Goal: Navigation & Orientation: Find specific page/section

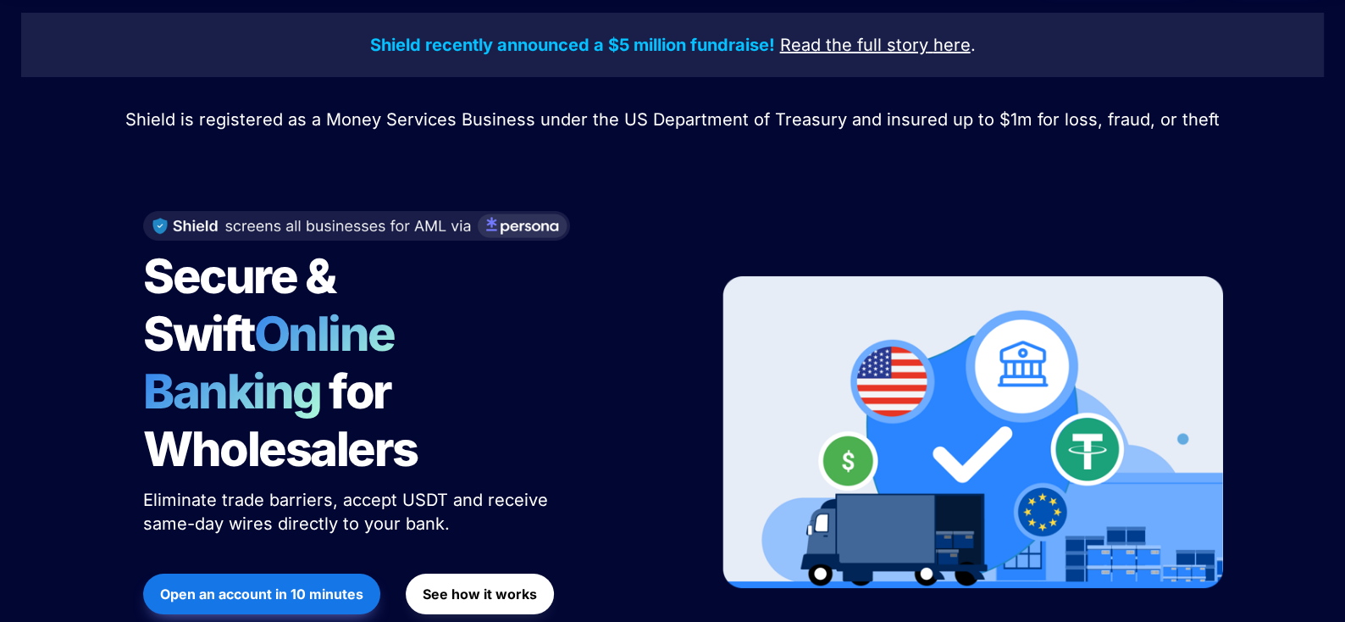
scroll to position [85, 0]
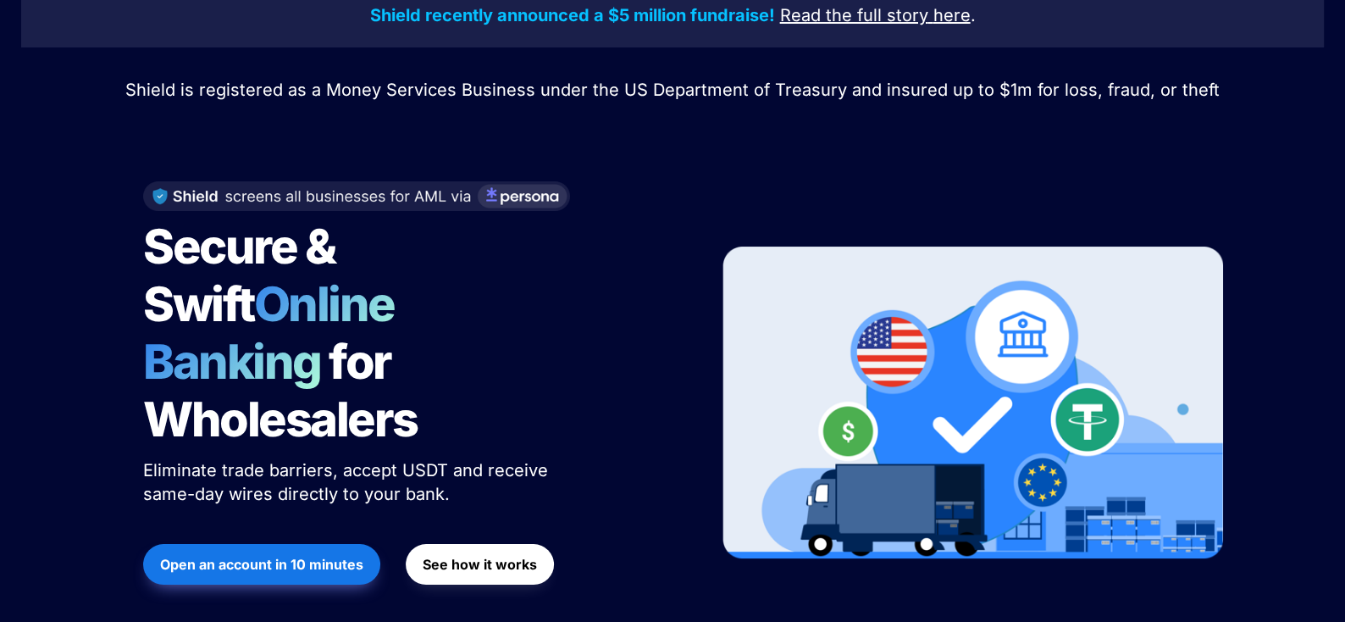
click at [429, 556] on strong "See how it works" at bounding box center [480, 564] width 114 height 17
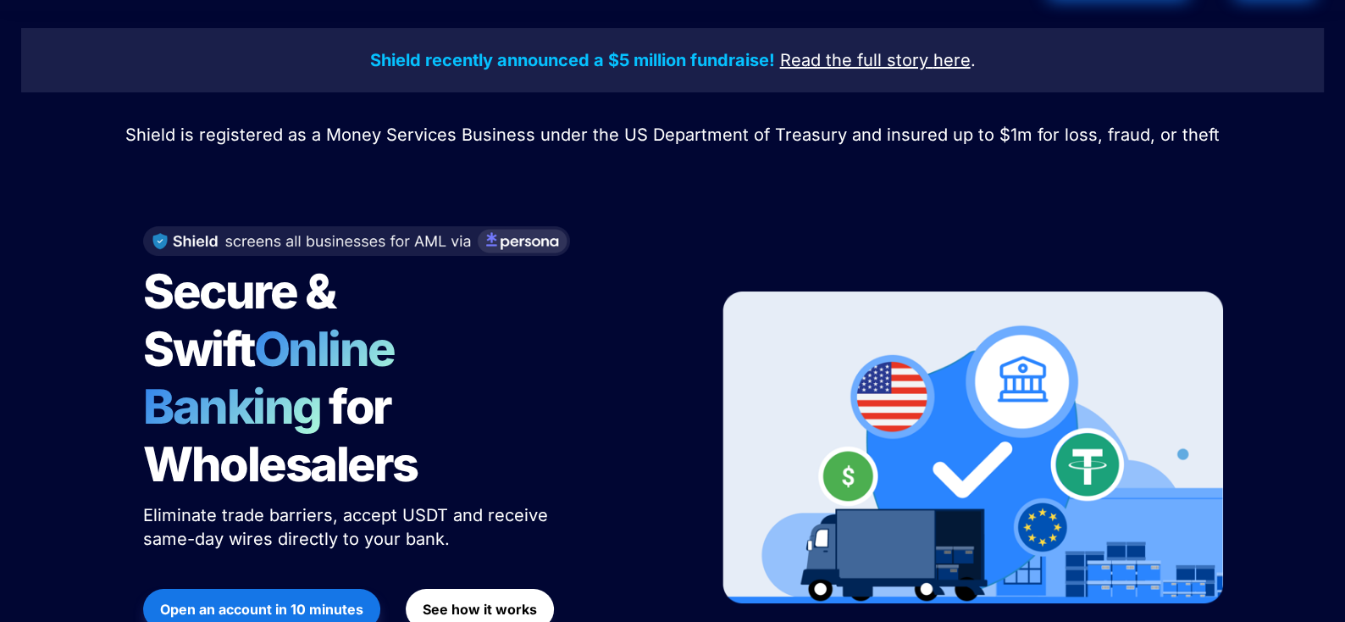
scroll to position [0, 0]
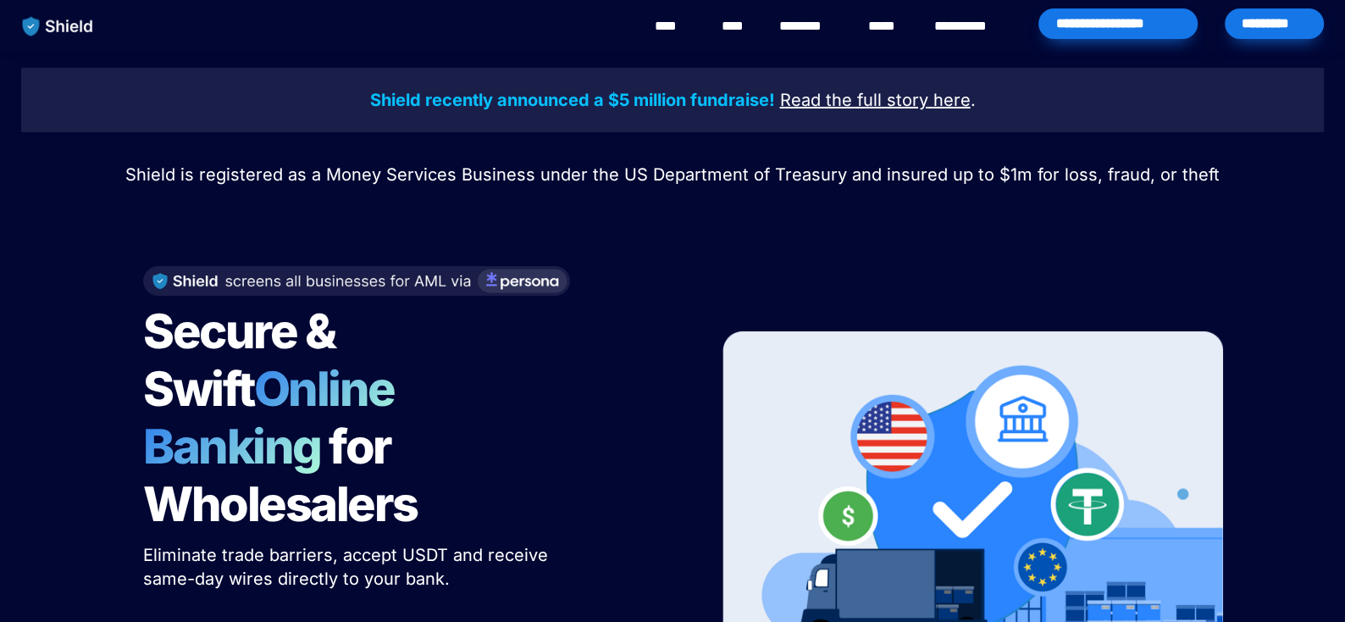
click at [1132, 24] on div "**********" at bounding box center [1117, 23] width 159 height 30
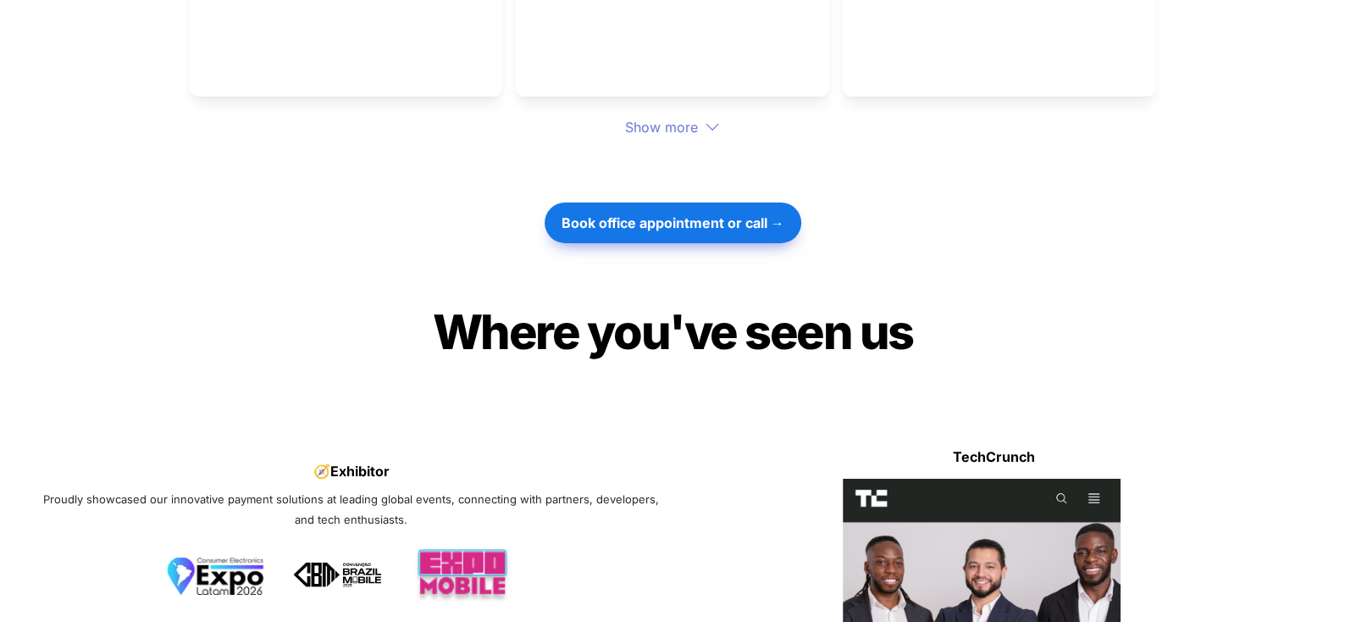
scroll to position [4912, 0]
click at [696, 214] on strong "Book office appointment or call →" at bounding box center [672, 222] width 223 height 17
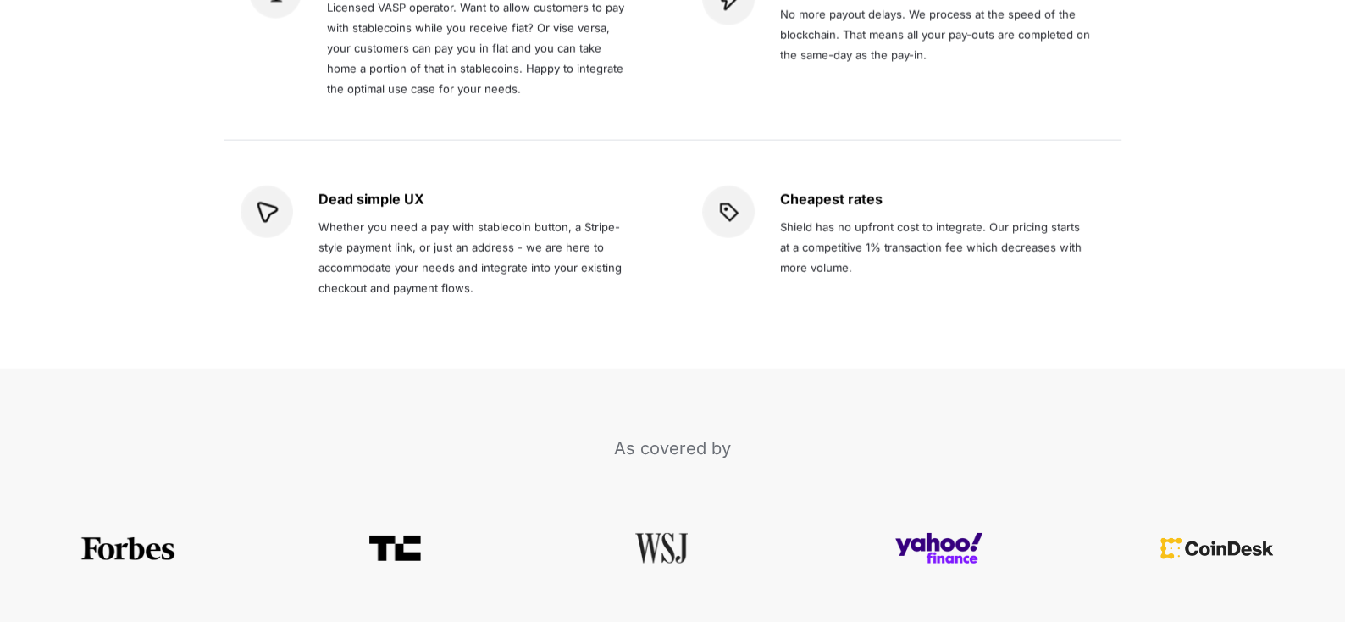
scroll to position [3049, 0]
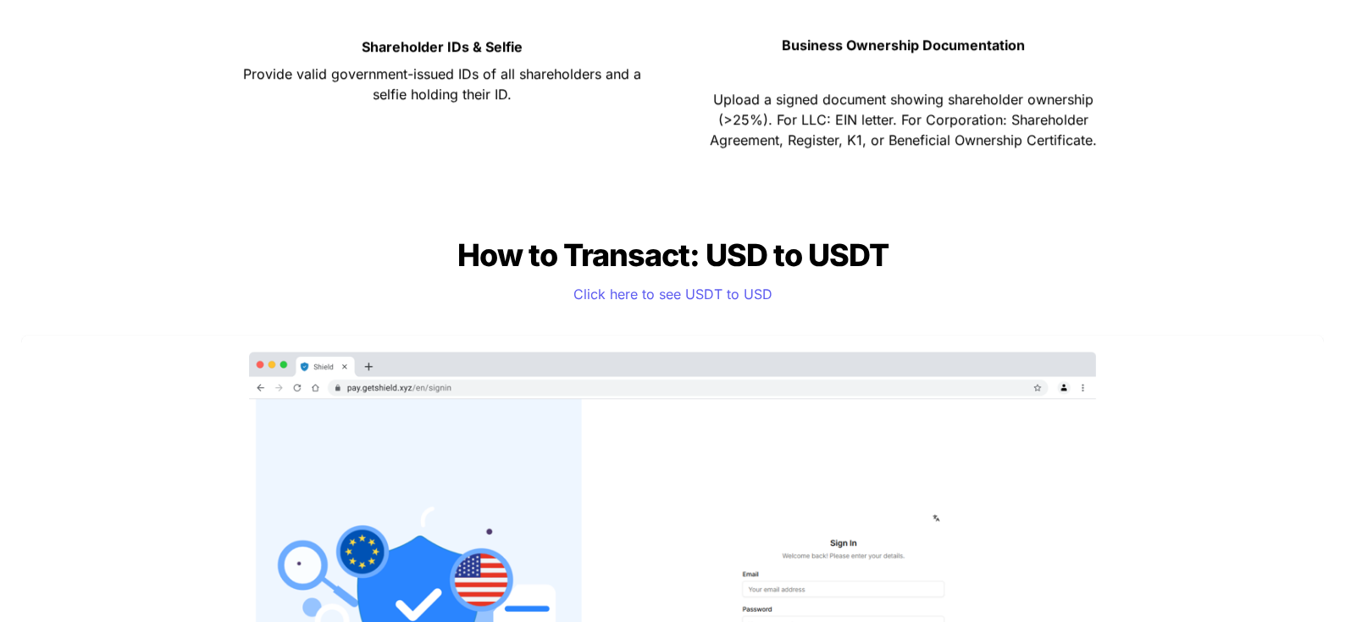
scroll to position [1016, 0]
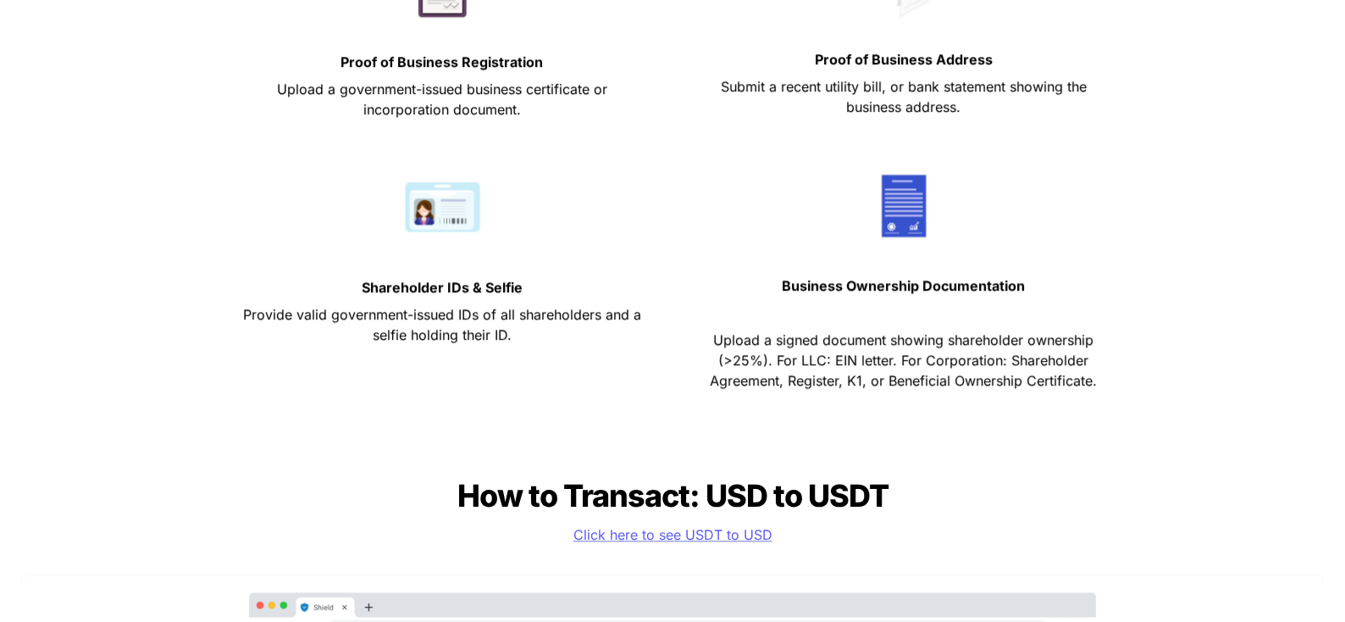
click at [666, 536] on span "Click here to see USDT to USD" at bounding box center [672, 534] width 199 height 17
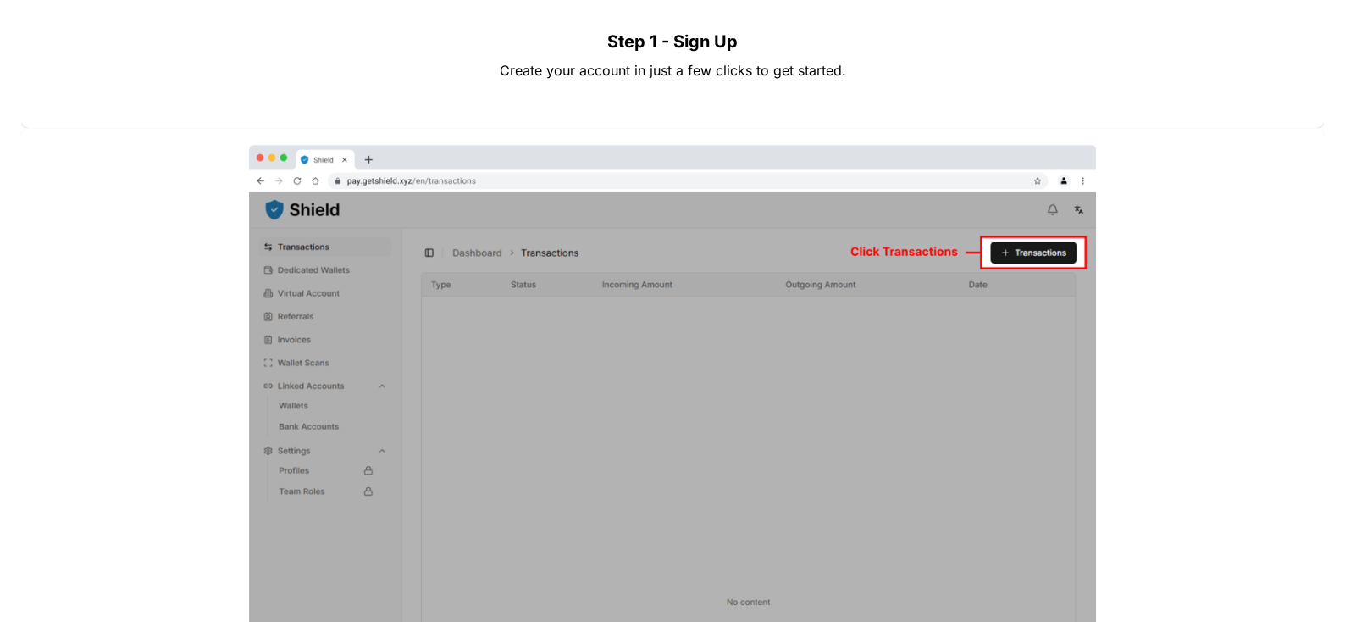
scroll to position [1100, 0]
